Goal: Information Seeking & Learning: Find specific fact

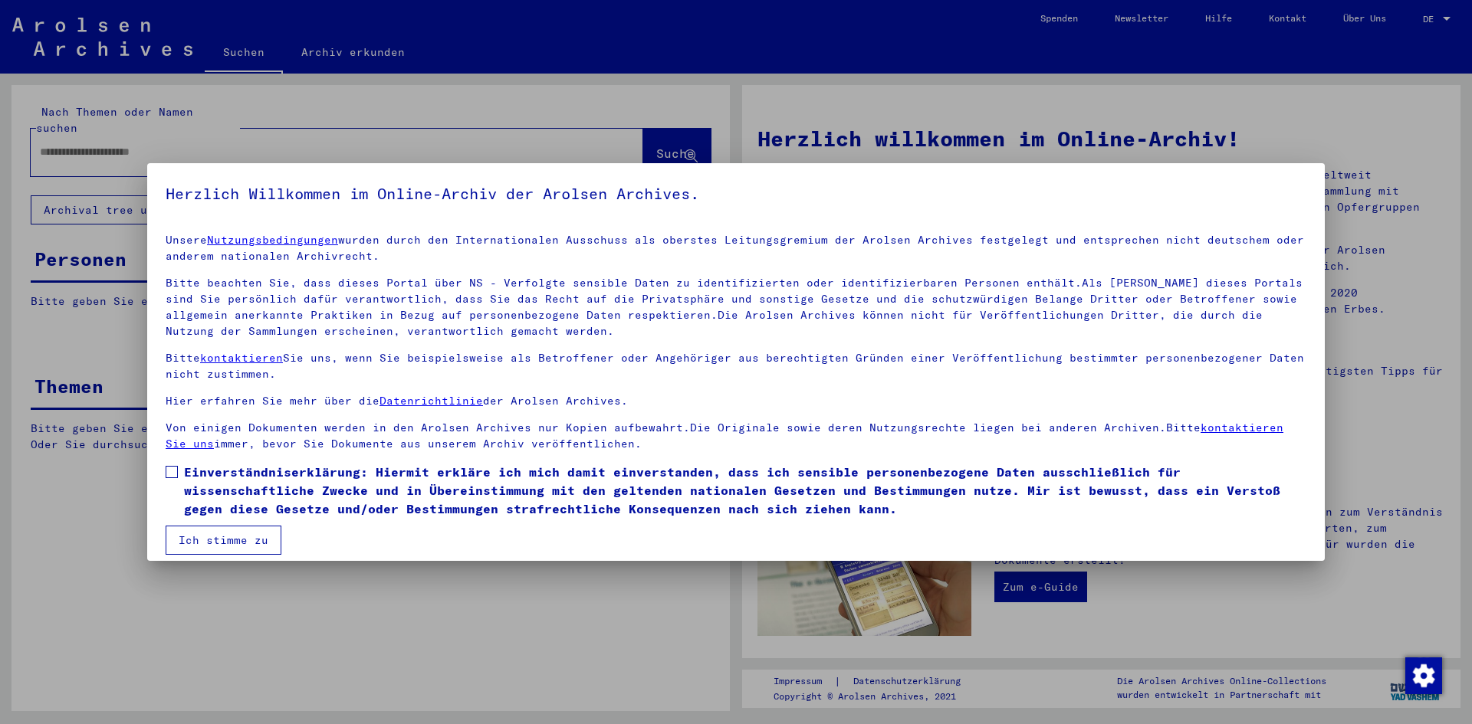
click at [172, 468] on span at bounding box center [172, 472] width 12 height 12
click at [209, 539] on button "Ich stimme zu" at bounding box center [224, 540] width 116 height 29
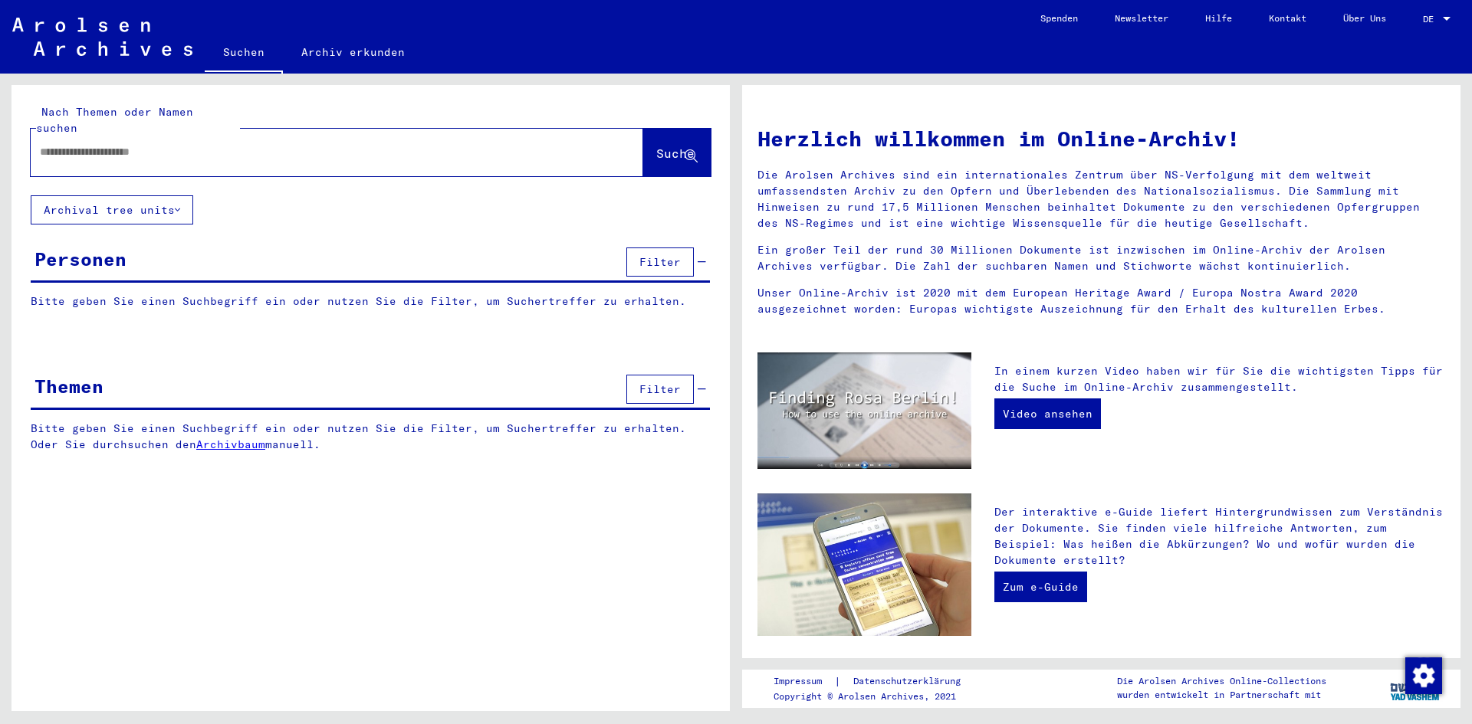
click at [255, 144] on input "text" at bounding box center [318, 152] width 557 height 16
paste input "**********"
type input "**********"
click at [666, 146] on span "Suche" at bounding box center [675, 153] width 38 height 15
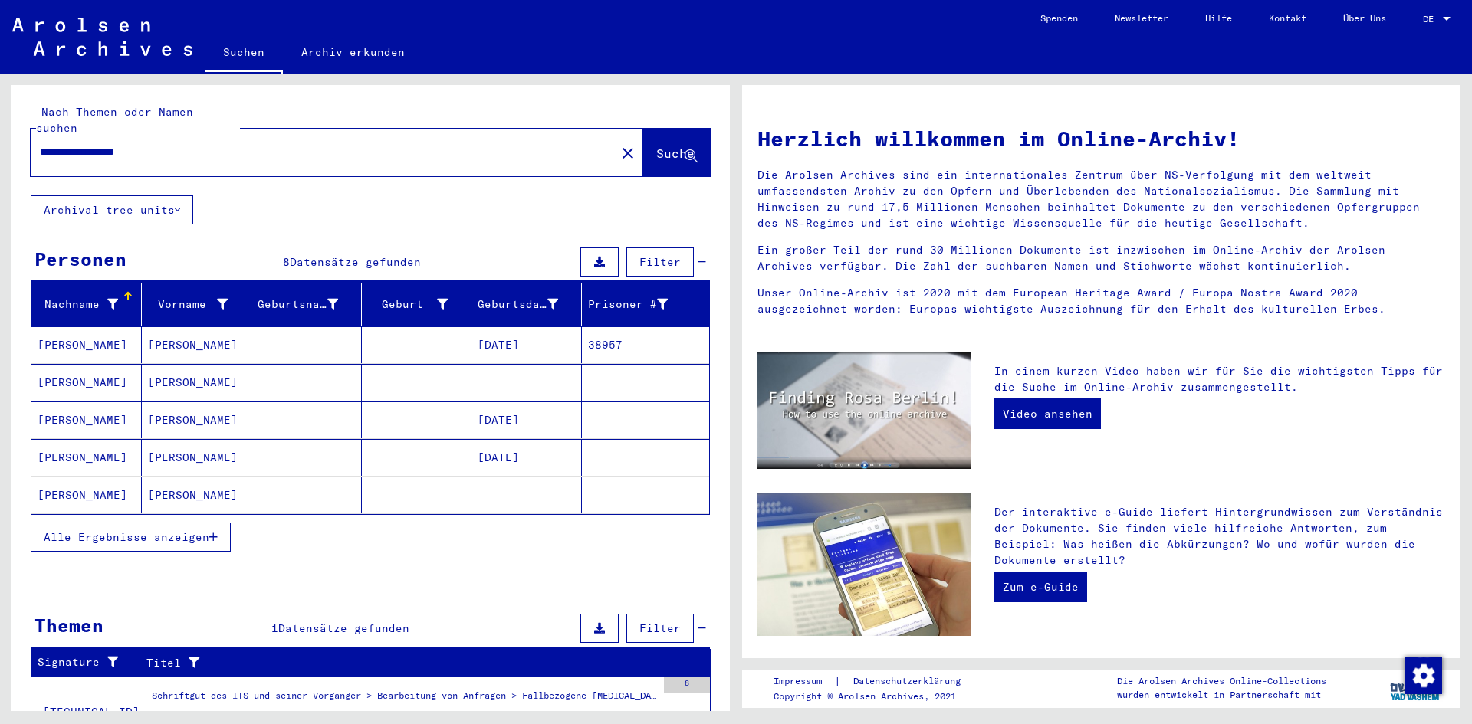
click at [184, 402] on mat-cell "[PERSON_NAME]" at bounding box center [197, 420] width 110 height 37
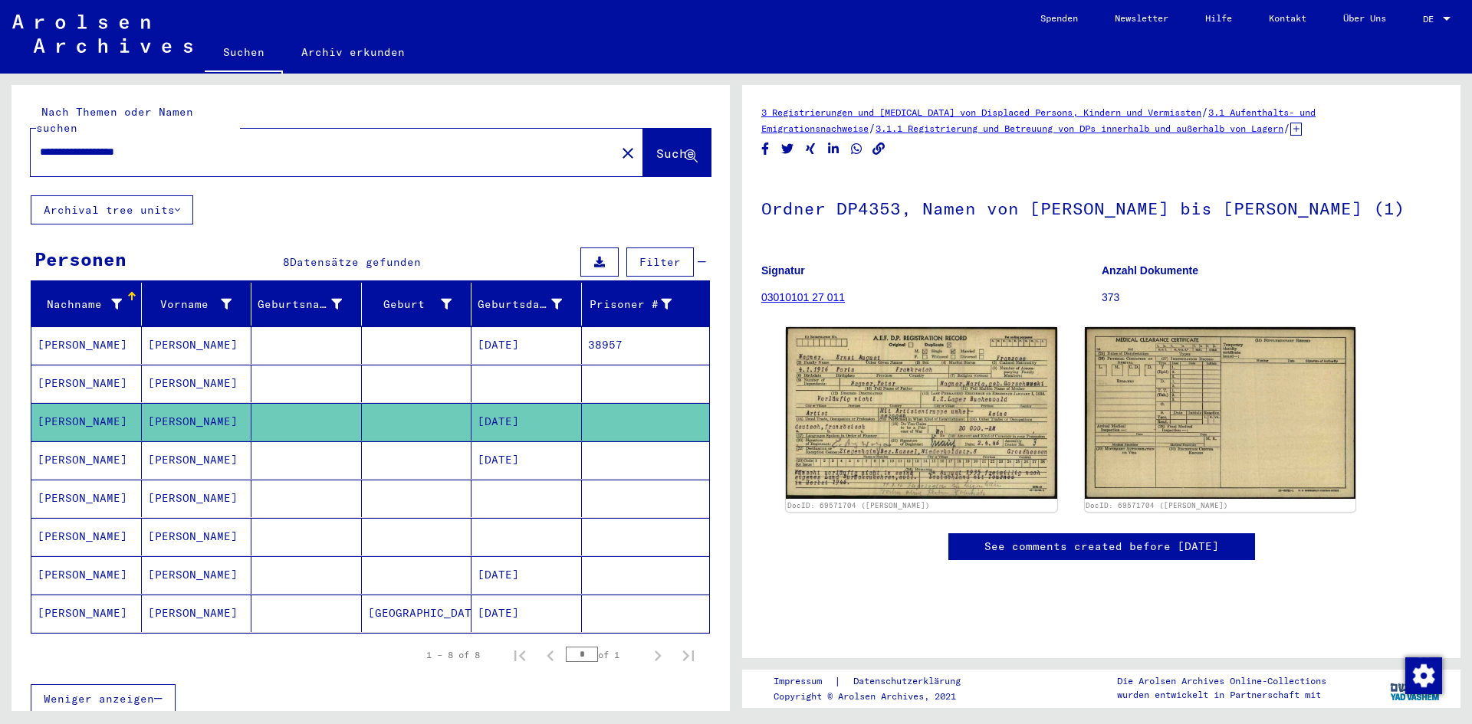
click at [183, 448] on mat-cell "[PERSON_NAME]" at bounding box center [197, 460] width 110 height 38
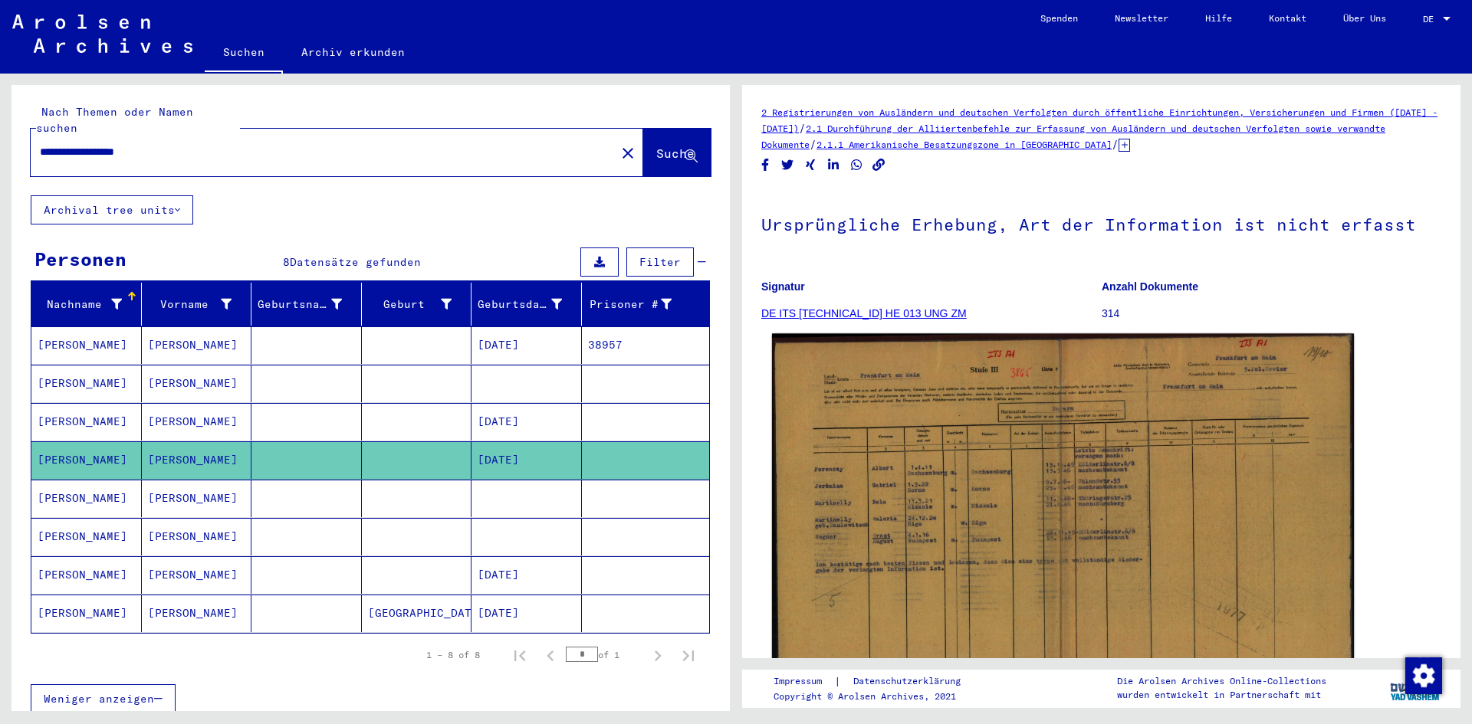
click at [1051, 493] on img at bounding box center [1063, 531] width 582 height 397
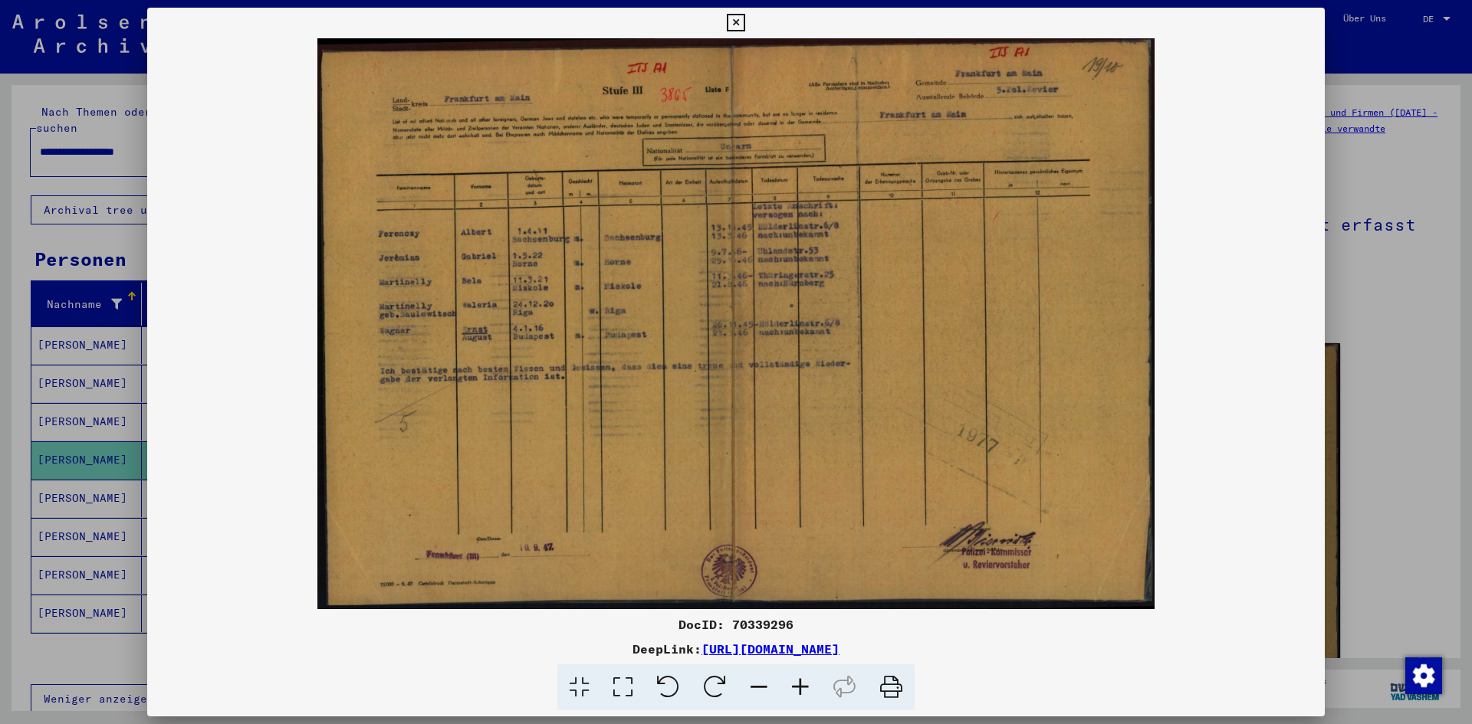
click at [894, 701] on icon at bounding box center [891, 688] width 47 height 47
click at [736, 22] on icon at bounding box center [736, 23] width 18 height 18
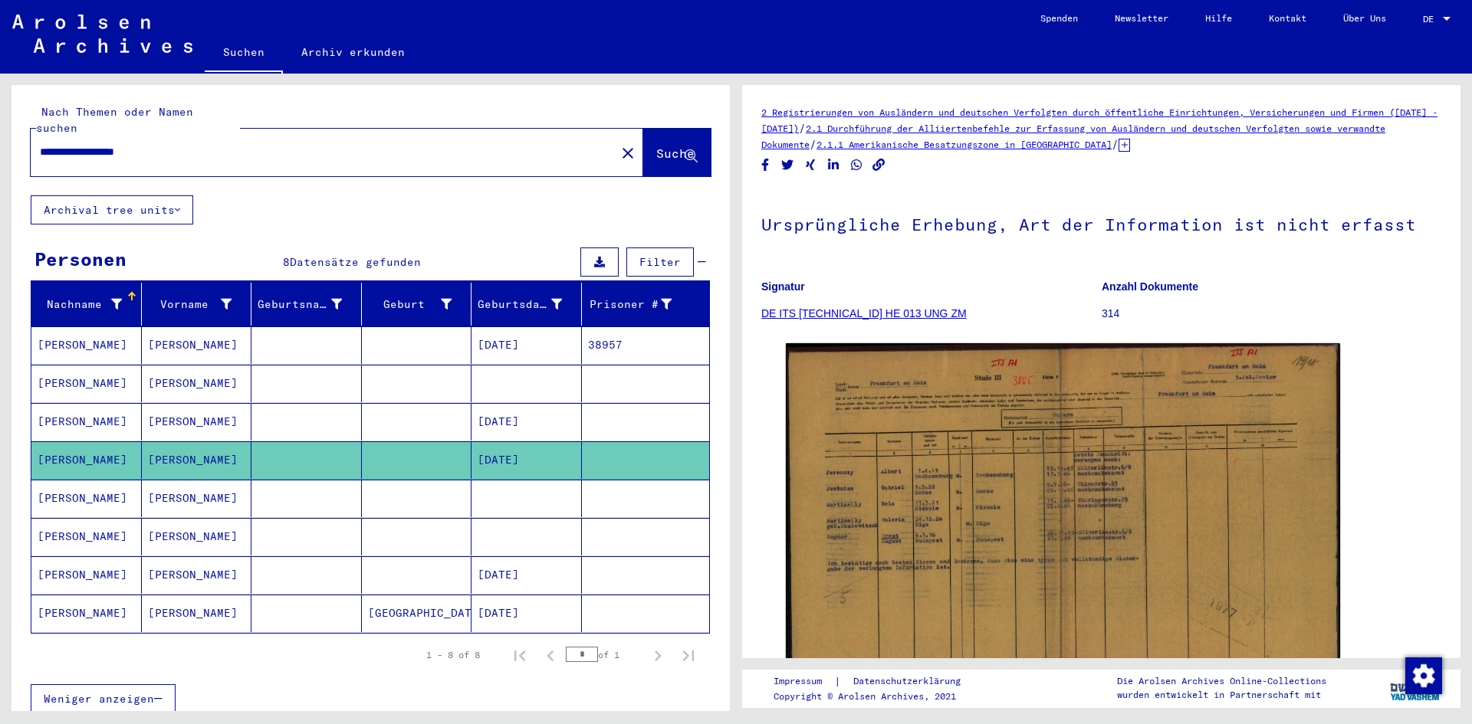
click at [179, 487] on mat-cell "[PERSON_NAME]" at bounding box center [197, 499] width 110 height 38
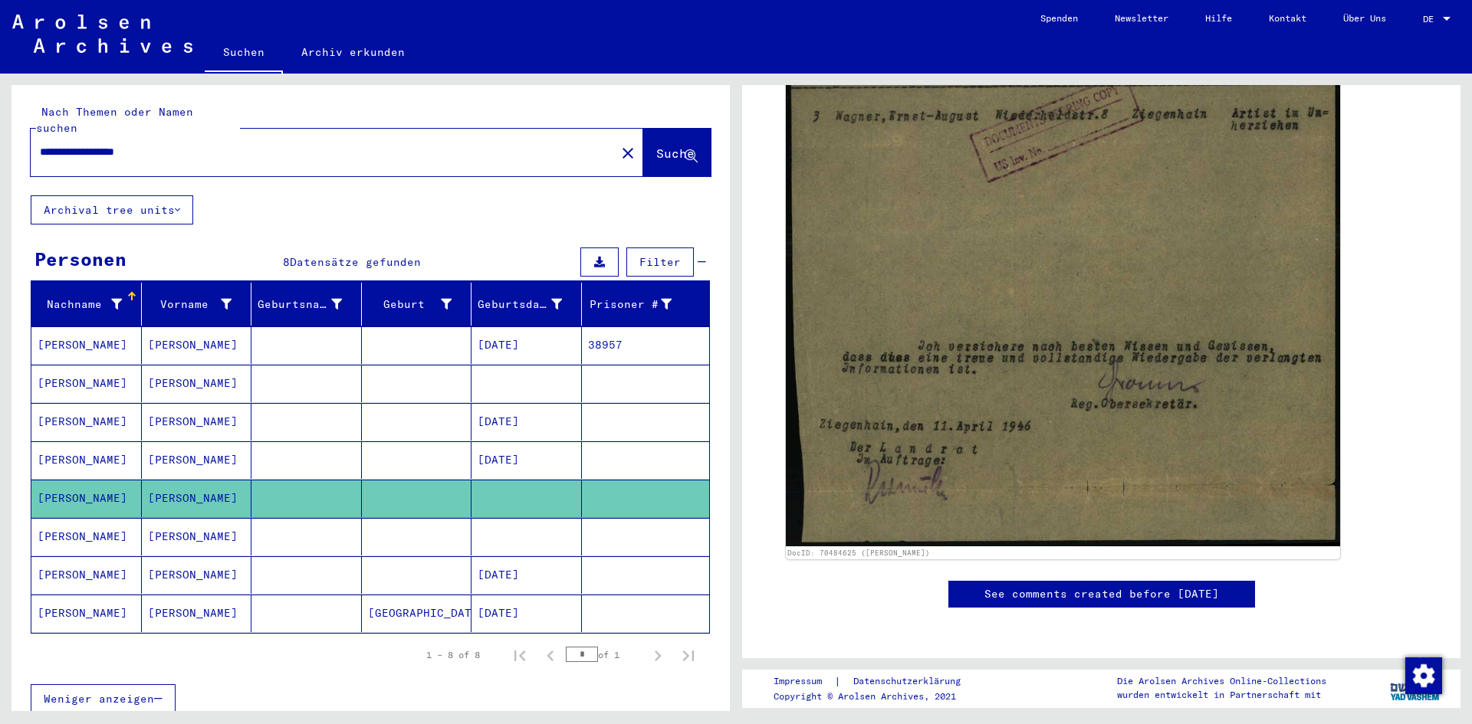
scroll to position [546, 0]
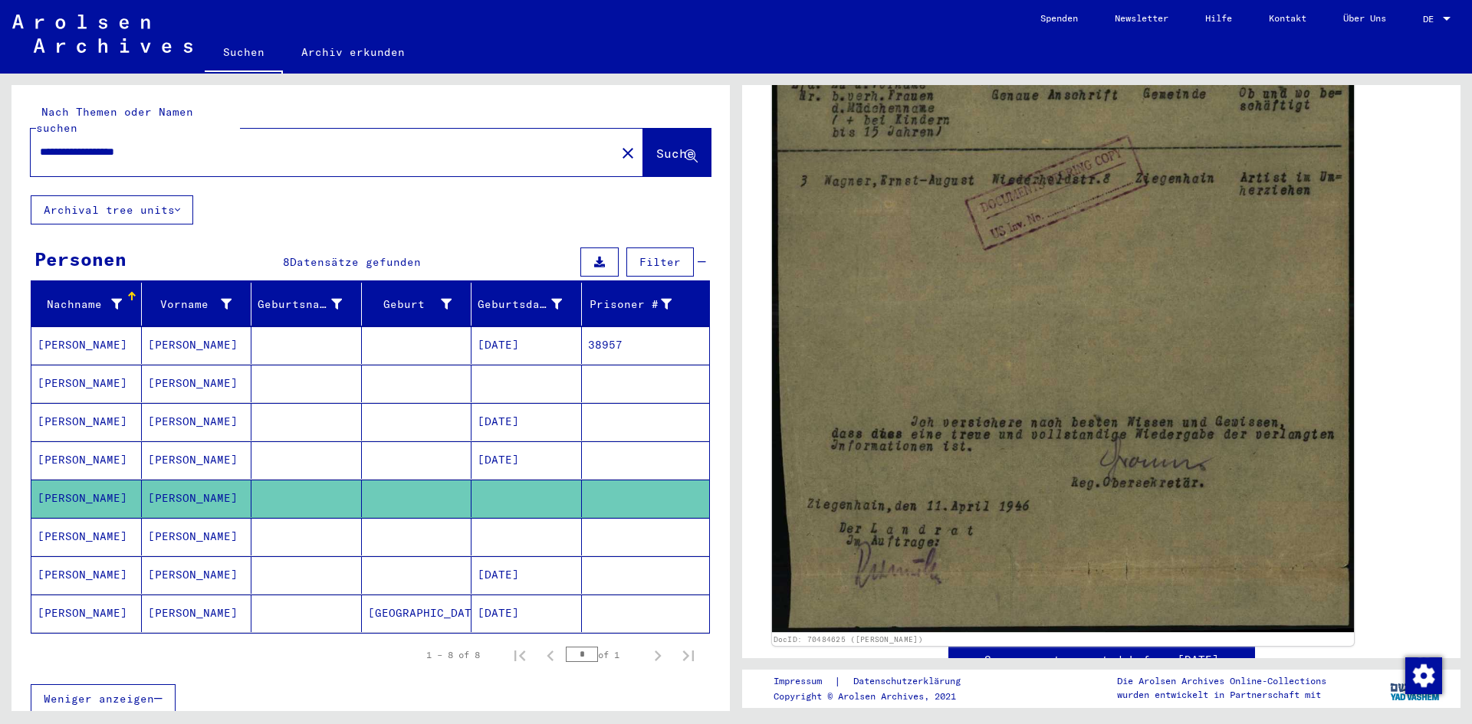
click at [1103, 204] on img at bounding box center [1063, 204] width 582 height 855
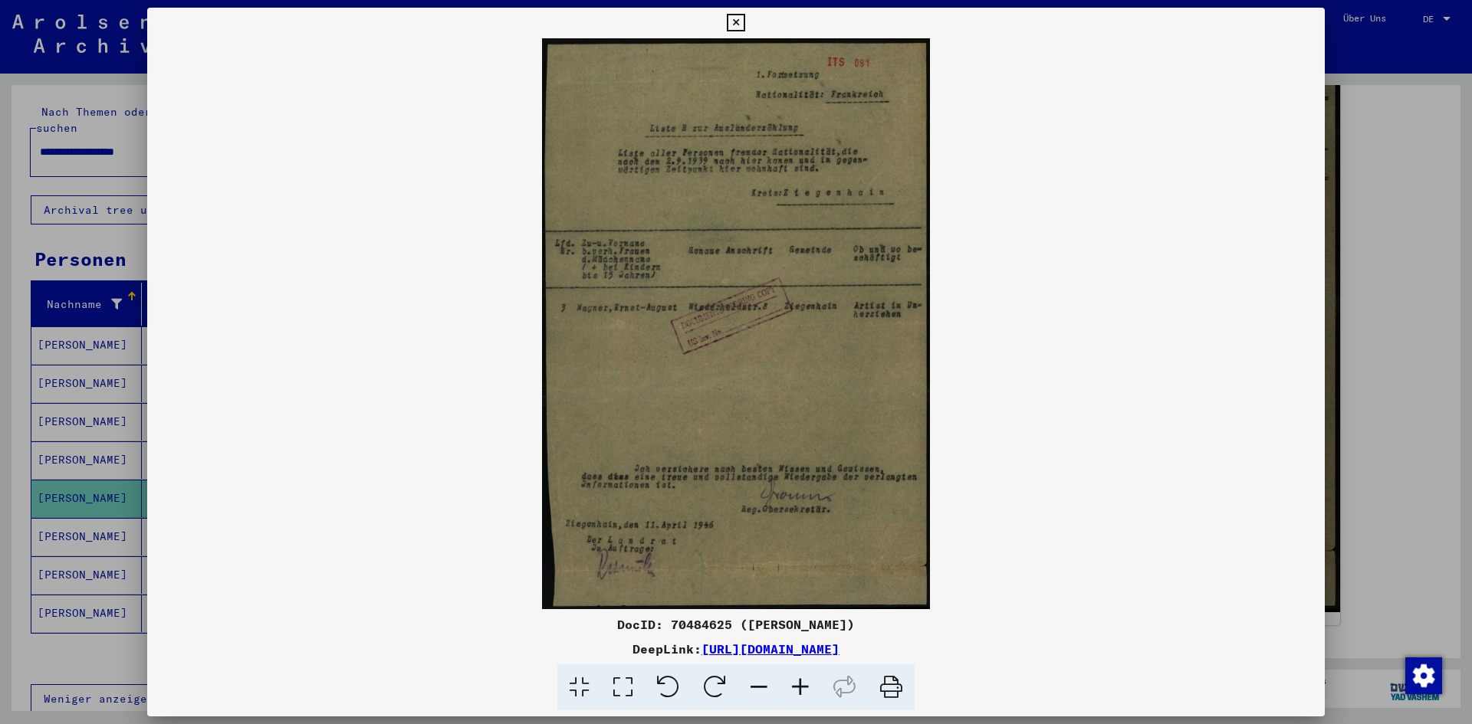
drag, startPoint x: 900, startPoint y: 690, endPoint x: 842, endPoint y: 561, distance: 141.3
click at [900, 687] on icon at bounding box center [891, 688] width 47 height 47
click at [742, 18] on icon at bounding box center [736, 23] width 18 height 18
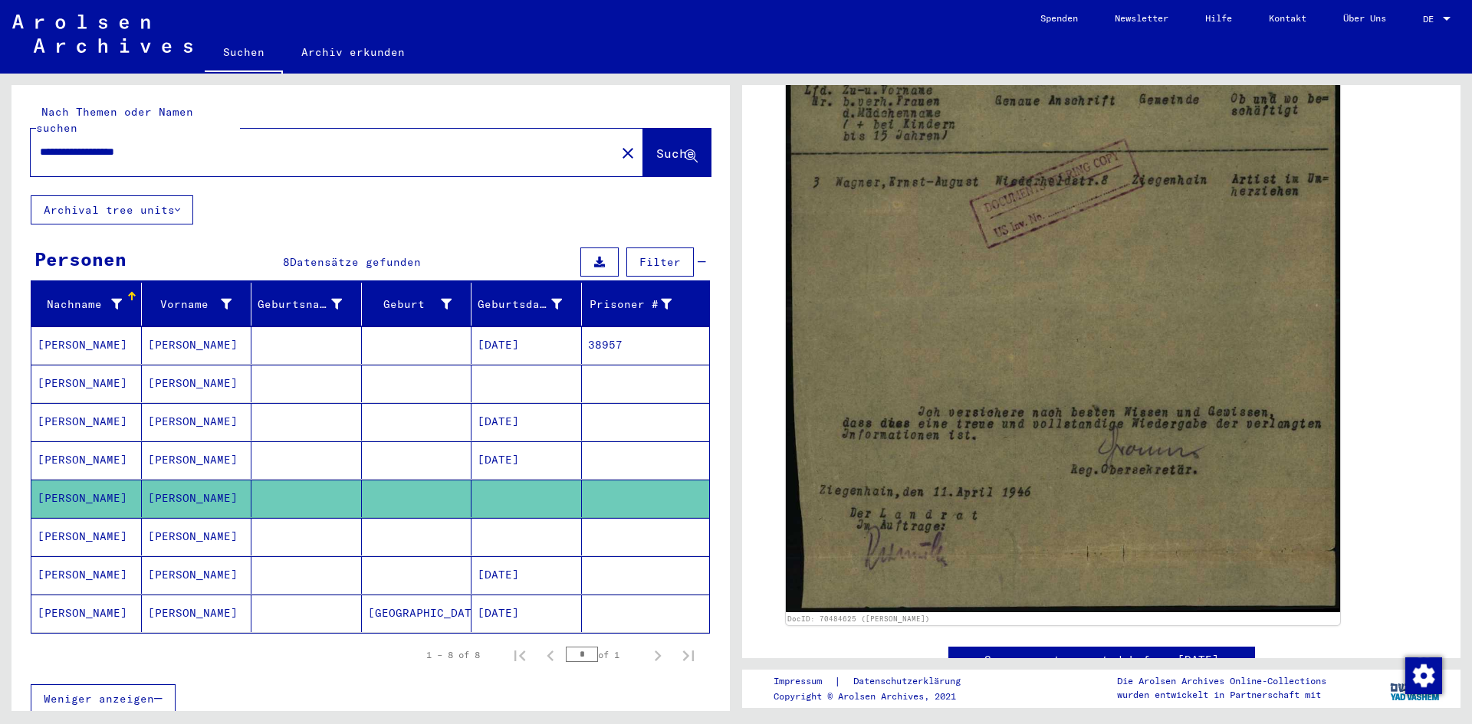
click at [184, 518] on mat-cell "[PERSON_NAME]" at bounding box center [197, 537] width 110 height 38
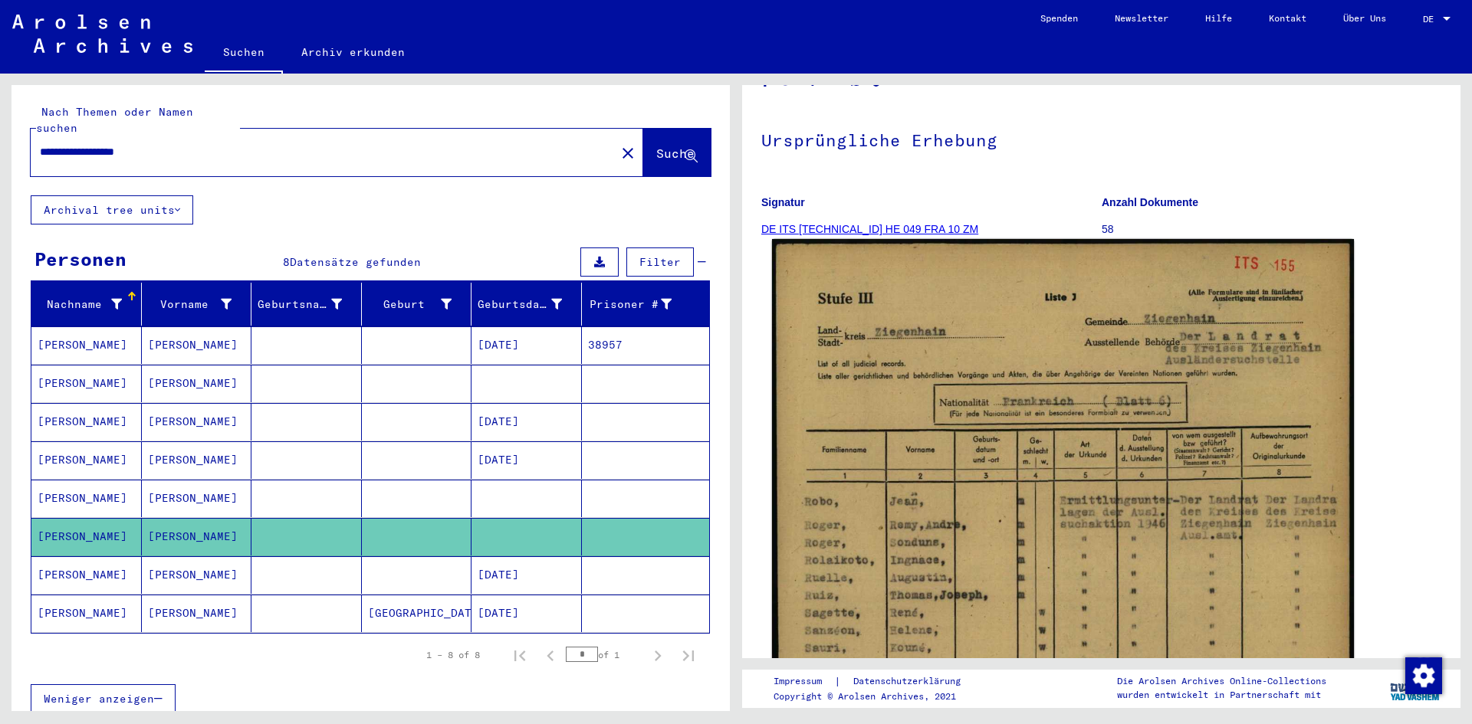
scroll to position [77, 0]
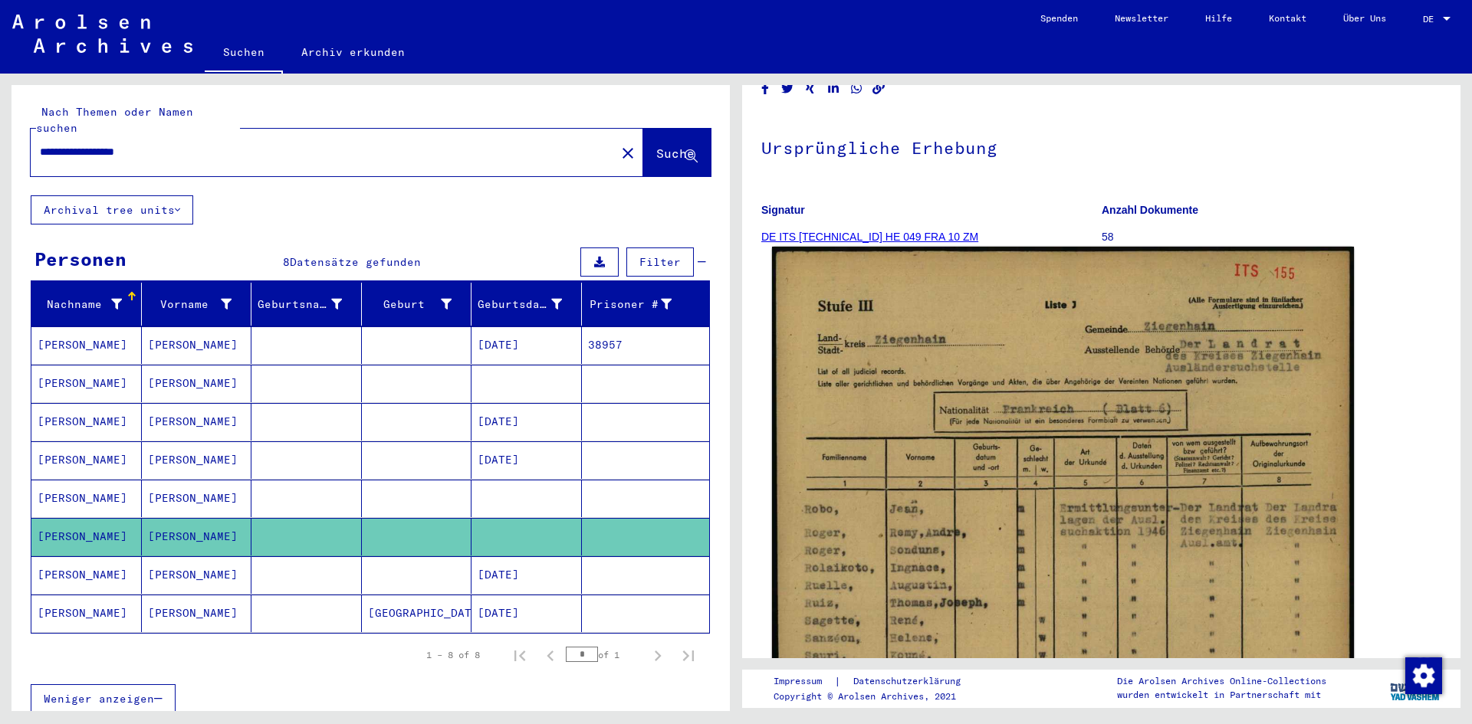
drag, startPoint x: 1038, startPoint y: 393, endPoint x: 991, endPoint y: 386, distance: 47.4
click at [991, 386] on img at bounding box center [1063, 660] width 582 height 826
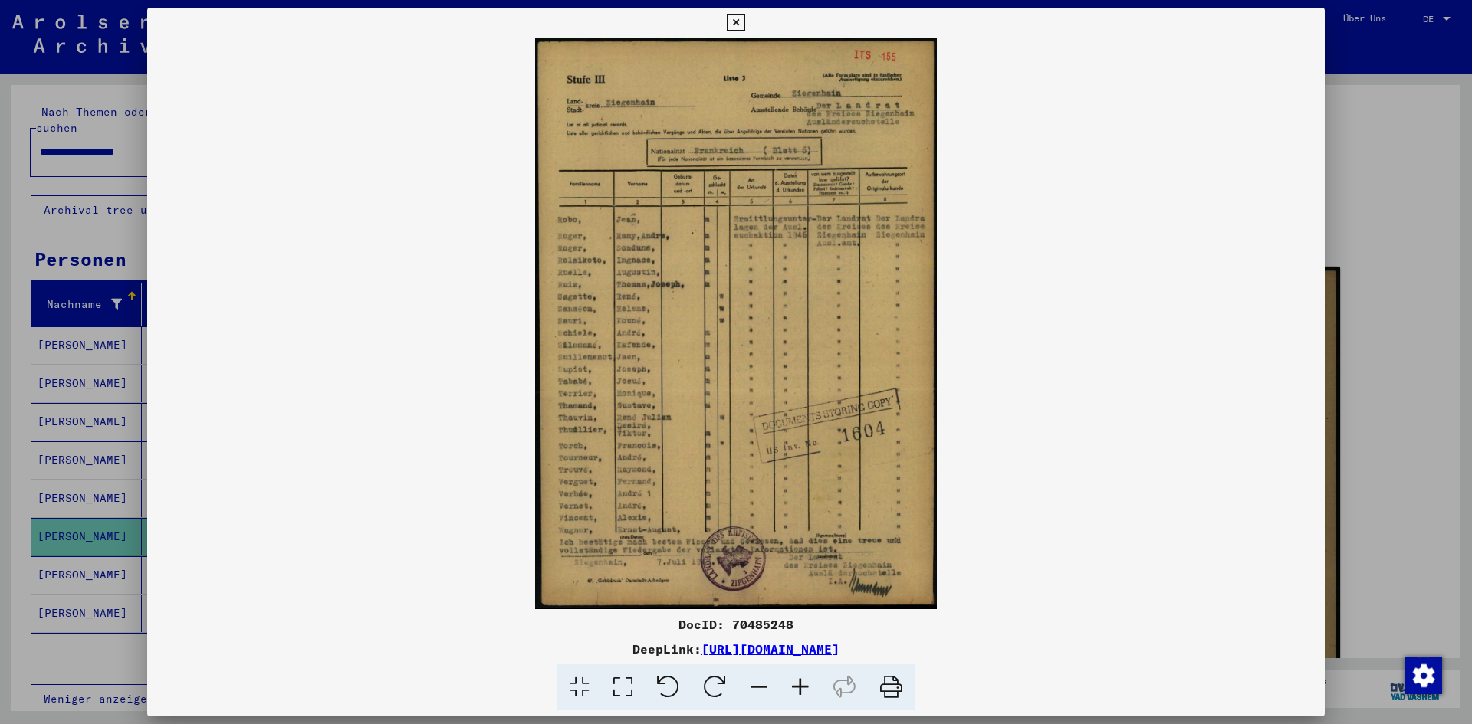
click at [878, 687] on icon at bounding box center [891, 688] width 47 height 47
click at [731, 19] on icon at bounding box center [736, 23] width 18 height 18
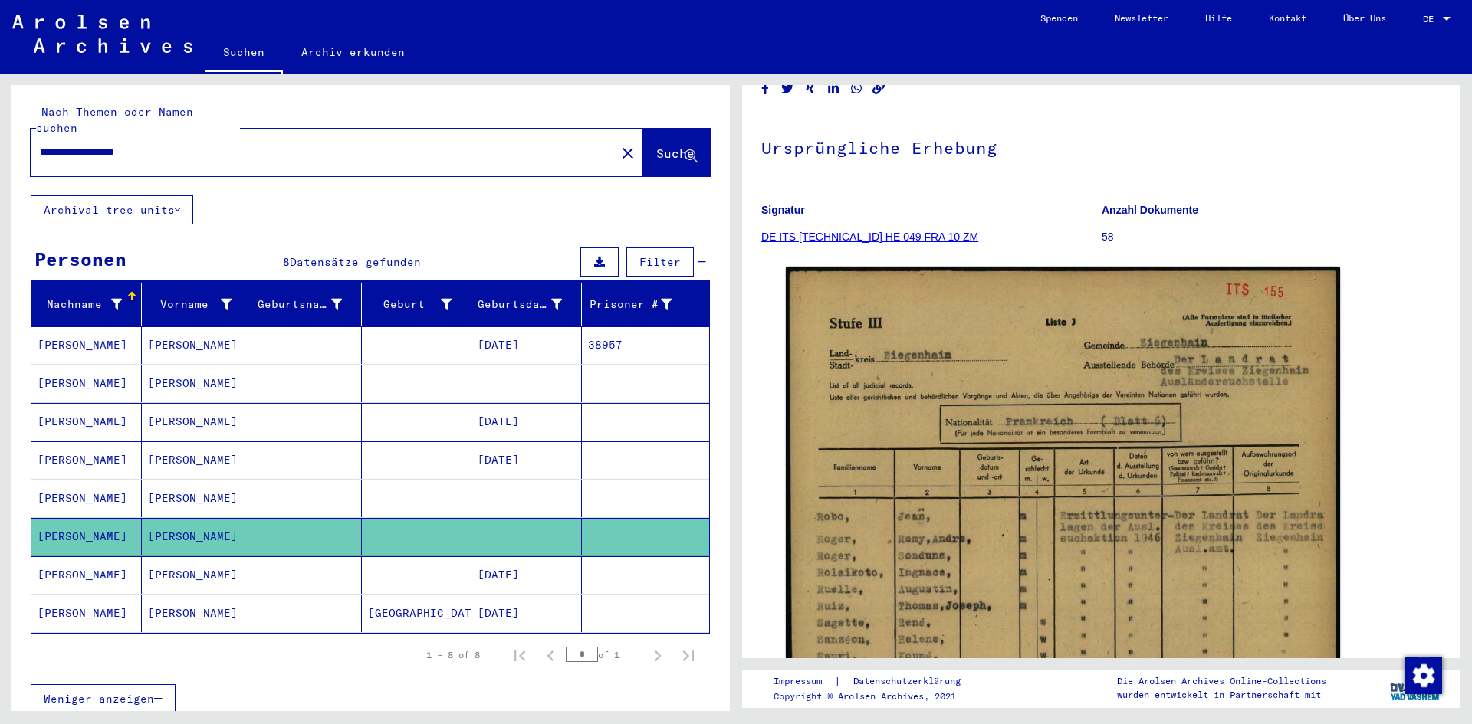
click at [189, 601] on mat-cell "[PERSON_NAME]" at bounding box center [197, 614] width 110 height 38
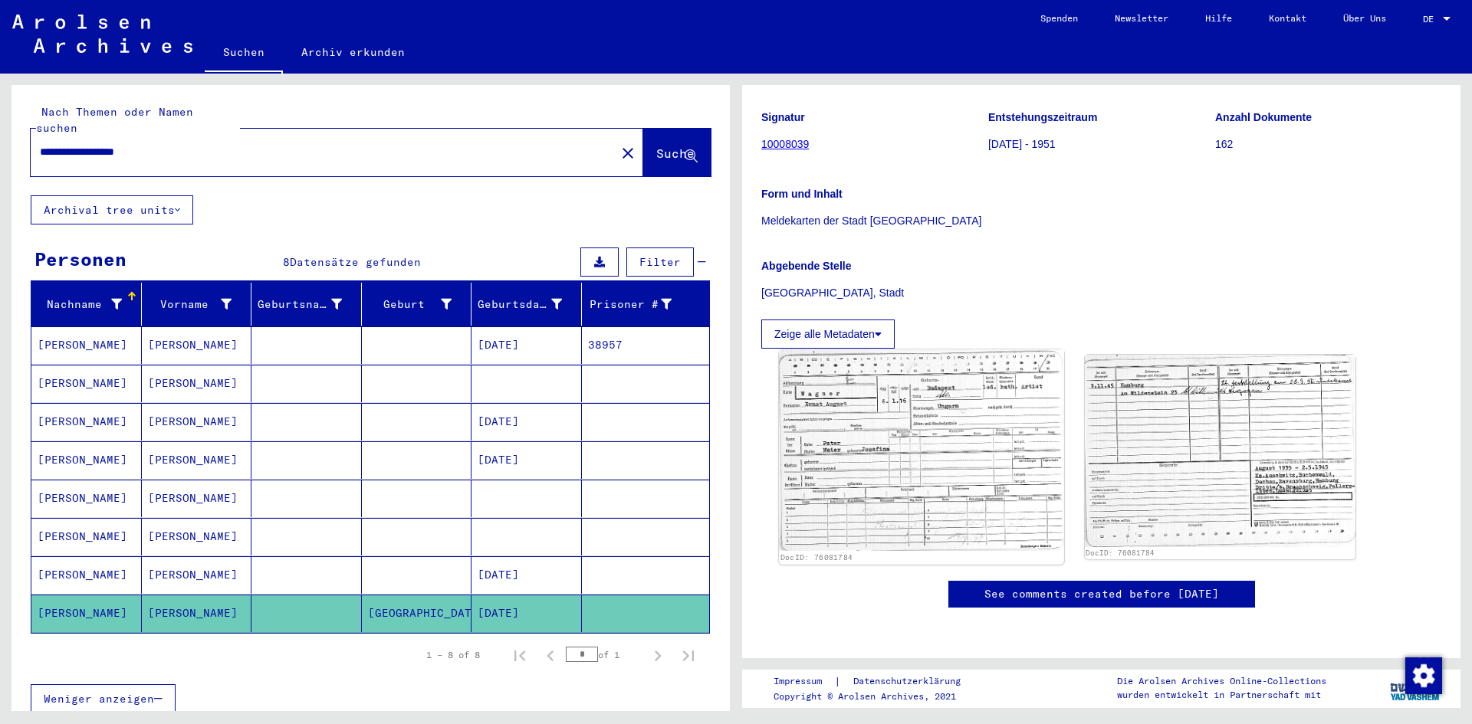
scroll to position [230, 0]
click at [937, 350] on img at bounding box center [921, 451] width 284 height 202
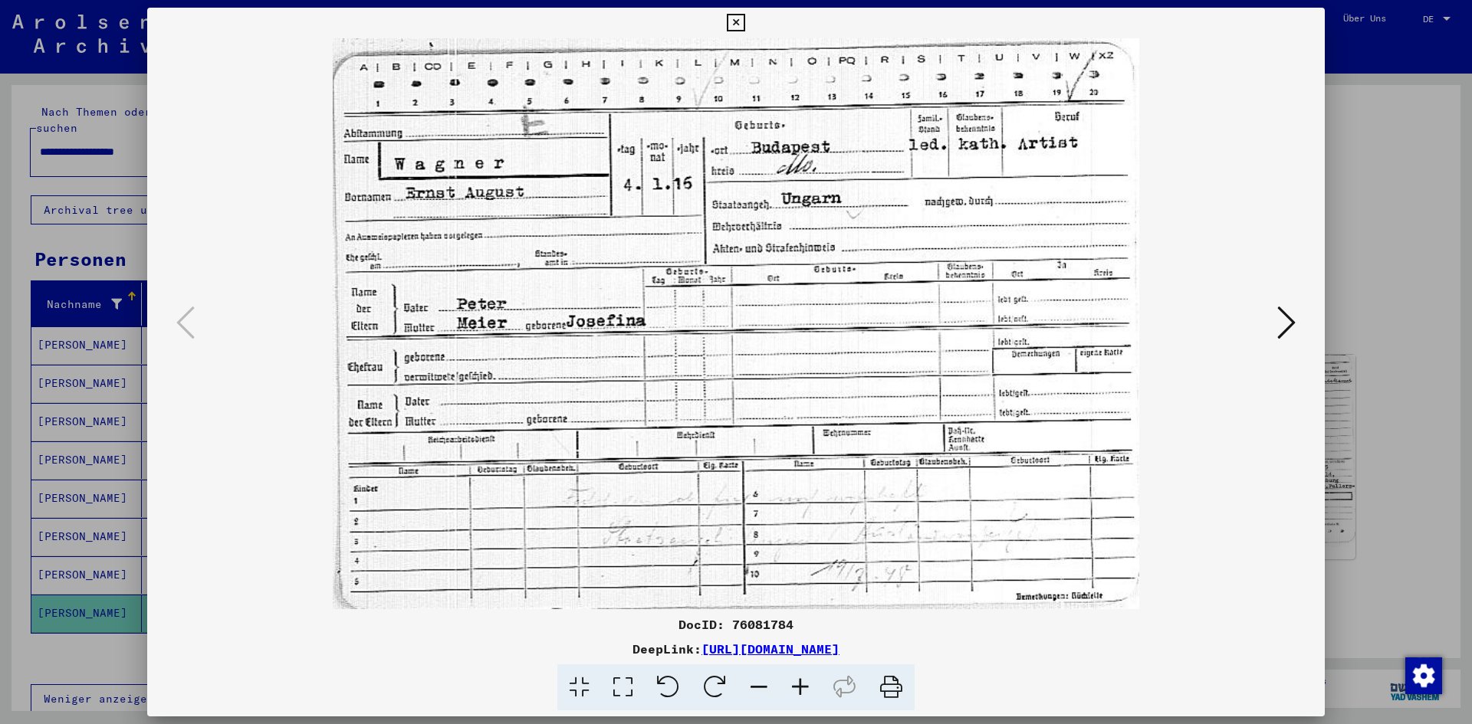
click at [902, 681] on icon at bounding box center [891, 688] width 47 height 47
drag, startPoint x: 736, startPoint y: 31, endPoint x: 737, endPoint y: 15, distance: 16.9
click at [737, 18] on icon at bounding box center [736, 23] width 18 height 18
